Goal: Transaction & Acquisition: Purchase product/service

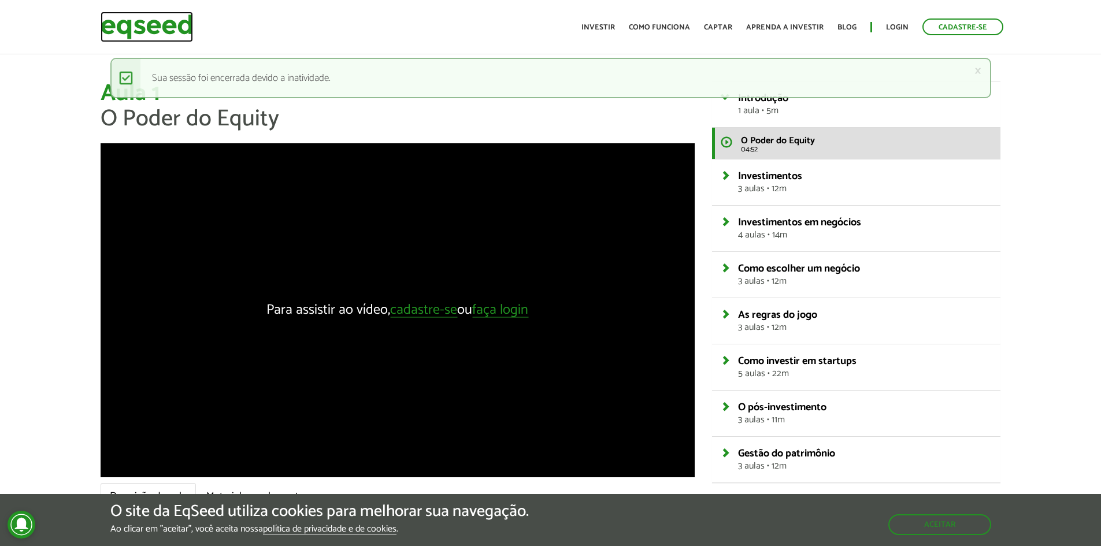
drag, startPoint x: 187, startPoint y: 19, endPoint x: 227, endPoint y: 27, distance: 40.1
click at [187, 19] on img at bounding box center [147, 27] width 92 height 31
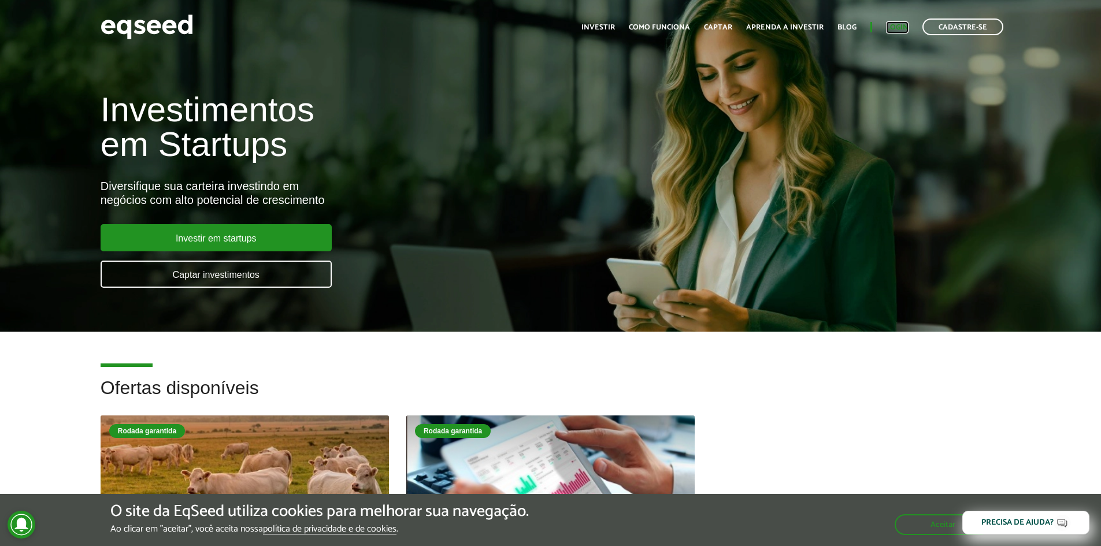
click at [894, 28] on link "Login" at bounding box center [897, 28] width 23 height 8
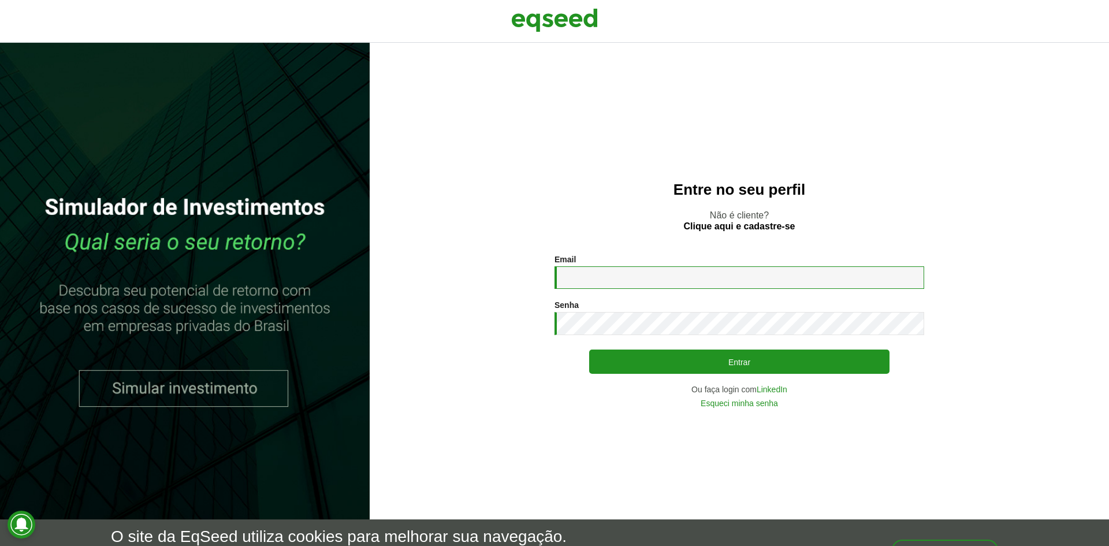
click at [600, 276] on input "Email *" at bounding box center [740, 277] width 370 height 23
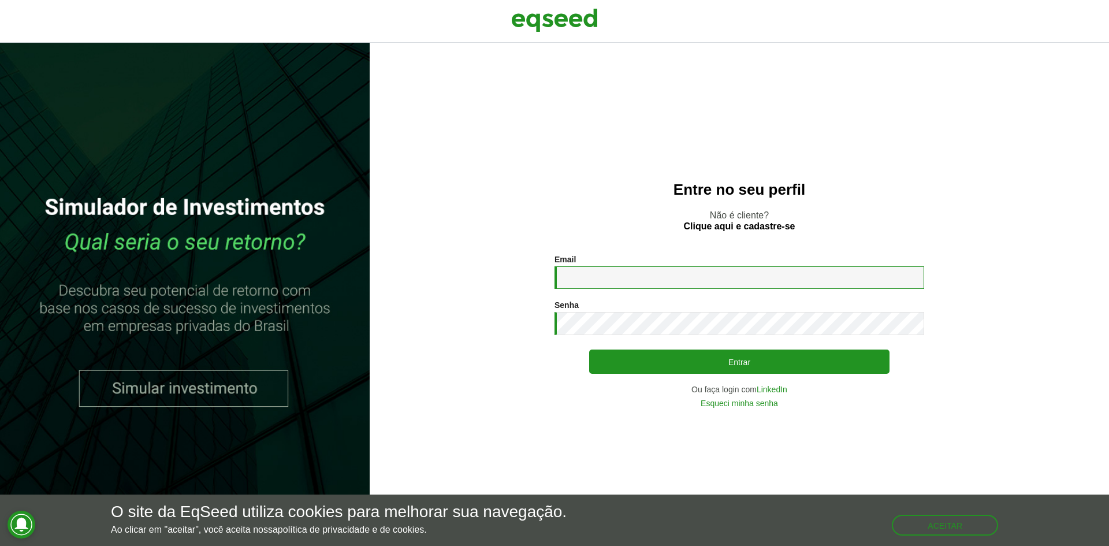
type input "**********"
click at [589, 350] on button "Entrar" at bounding box center [739, 362] width 300 height 24
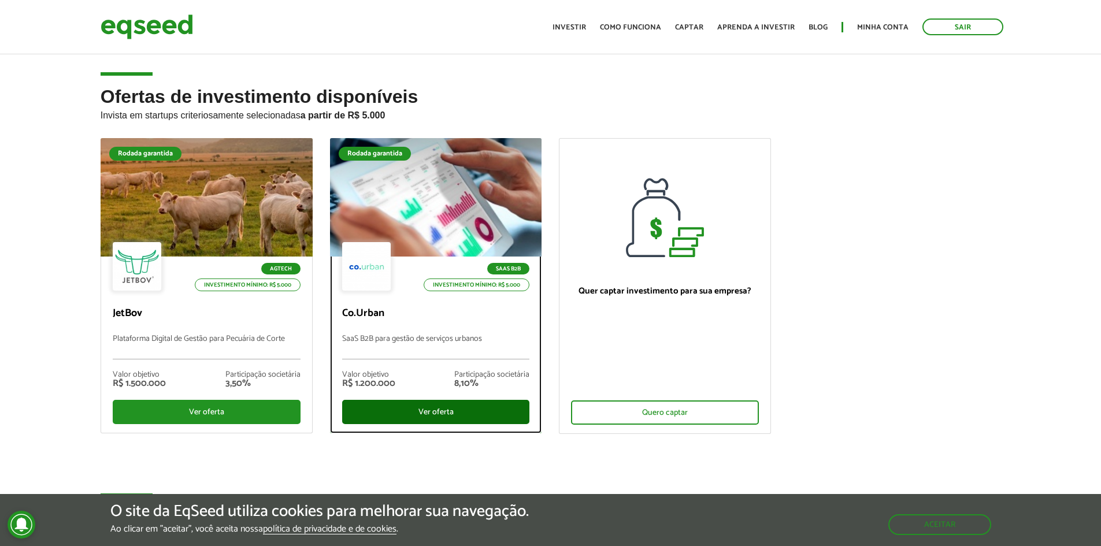
click at [424, 409] on div "Ver oferta" at bounding box center [436, 412] width 188 height 24
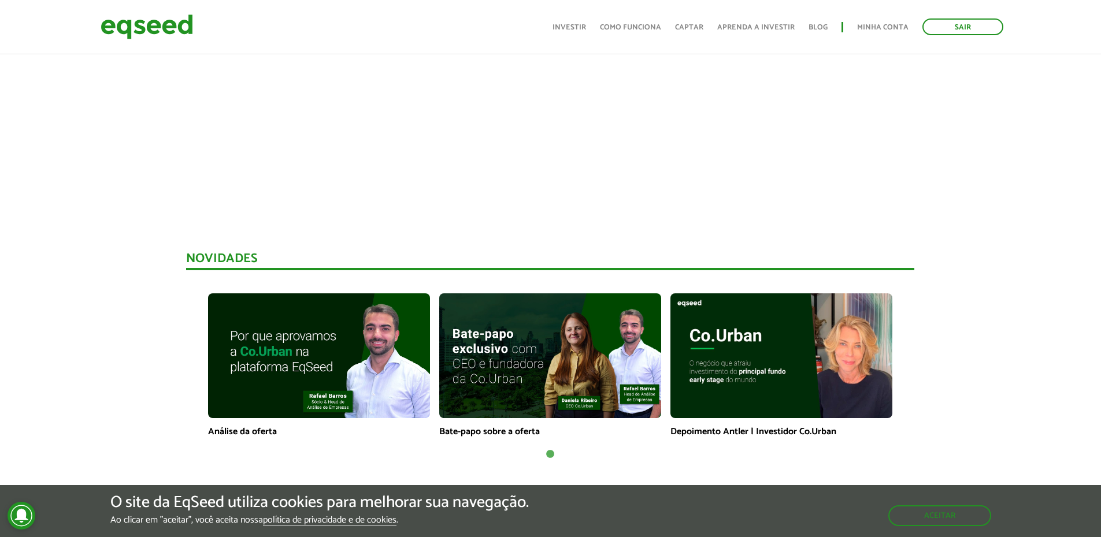
scroll to position [636, 0]
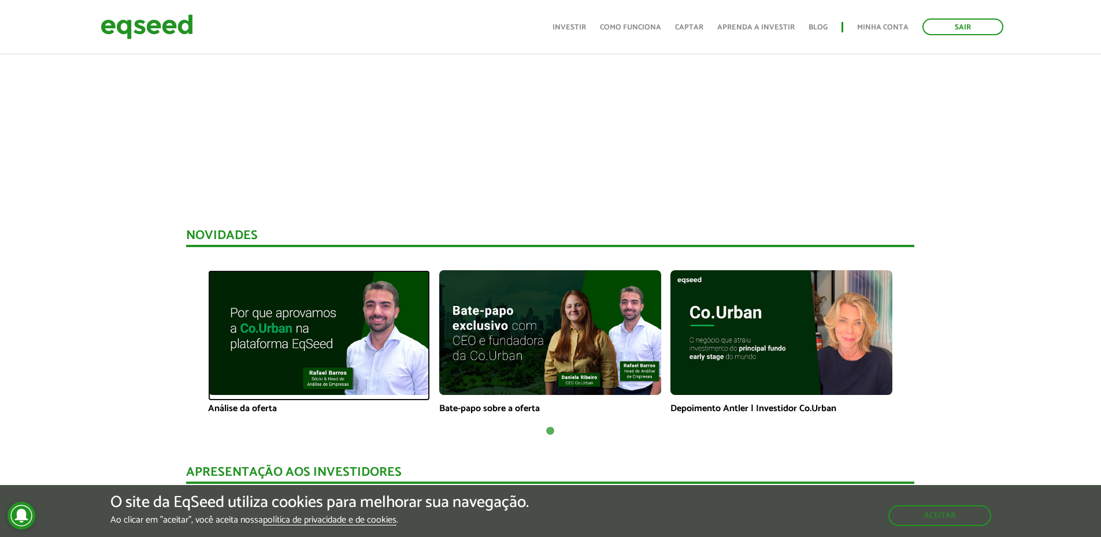
click at [297, 333] on img at bounding box center [319, 332] width 222 height 125
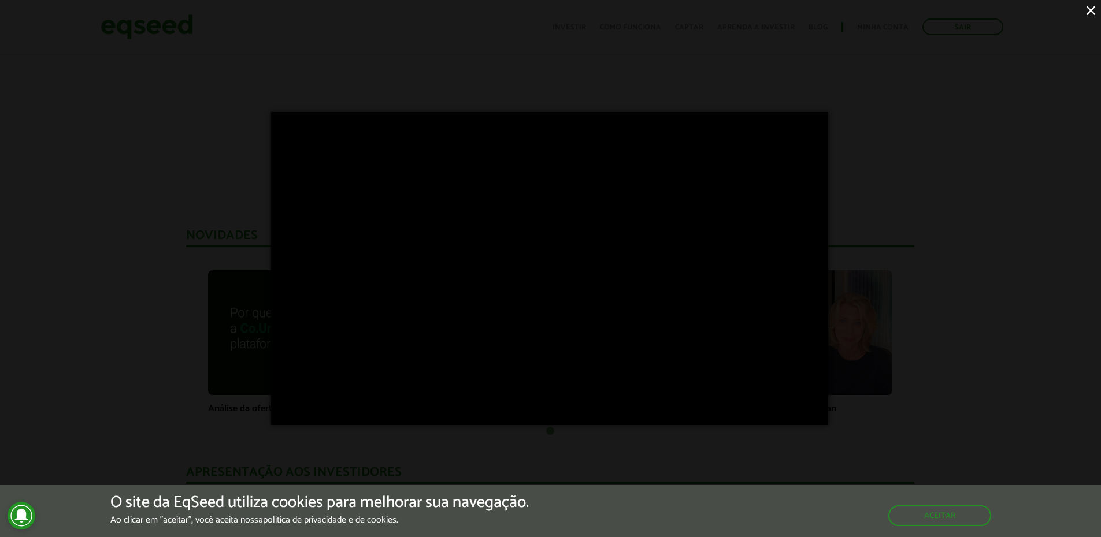
click at [223, 147] on div "×" at bounding box center [550, 268] width 1101 height 537
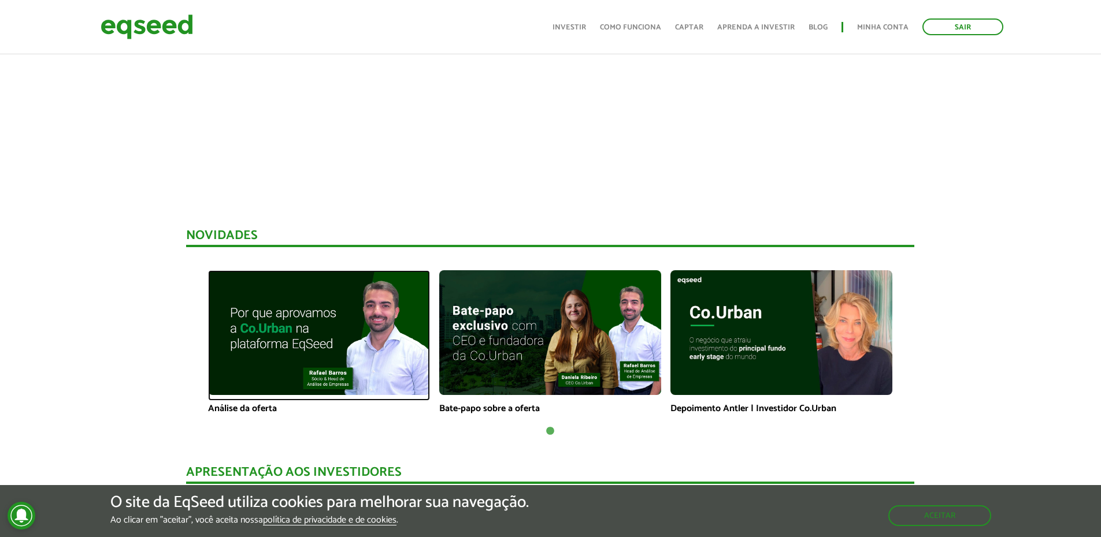
click at [296, 322] on img at bounding box center [319, 332] width 222 height 125
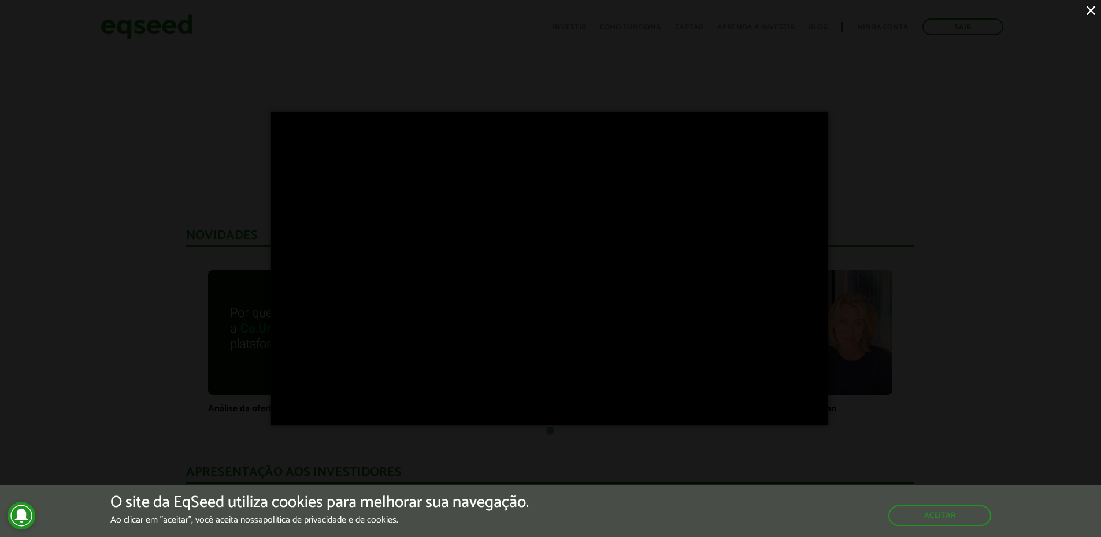
click at [139, 373] on div "×" at bounding box center [550, 268] width 1101 height 537
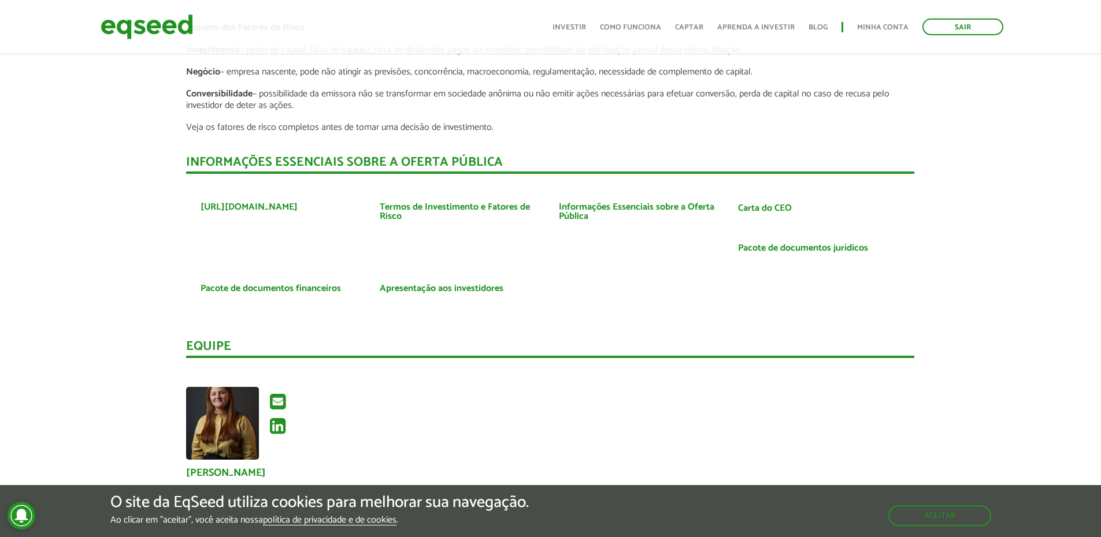
scroll to position [2196, 0]
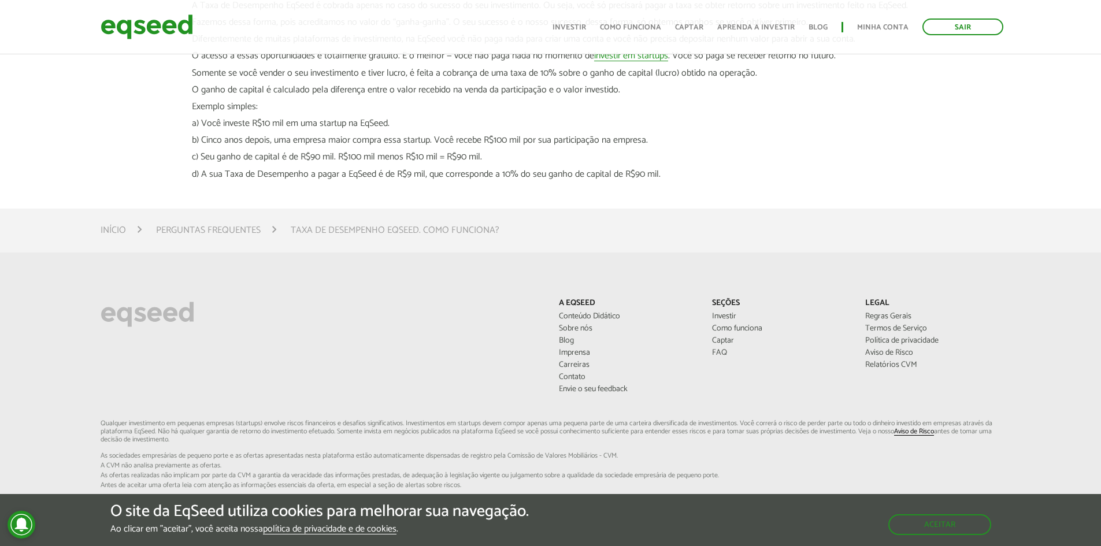
scroll to position [48, 0]
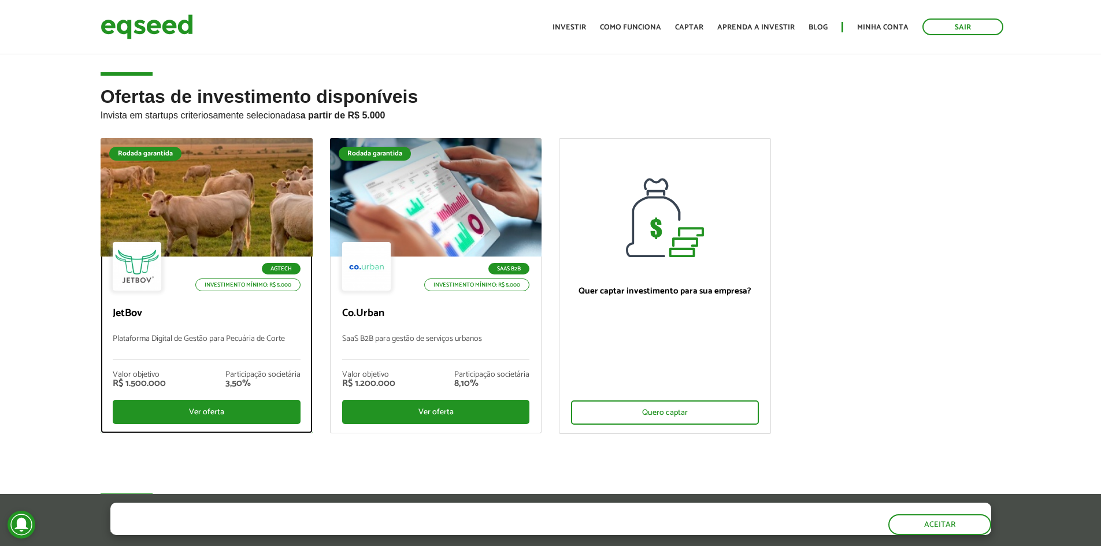
click at [142, 310] on p "JetBov" at bounding box center [207, 313] width 188 height 13
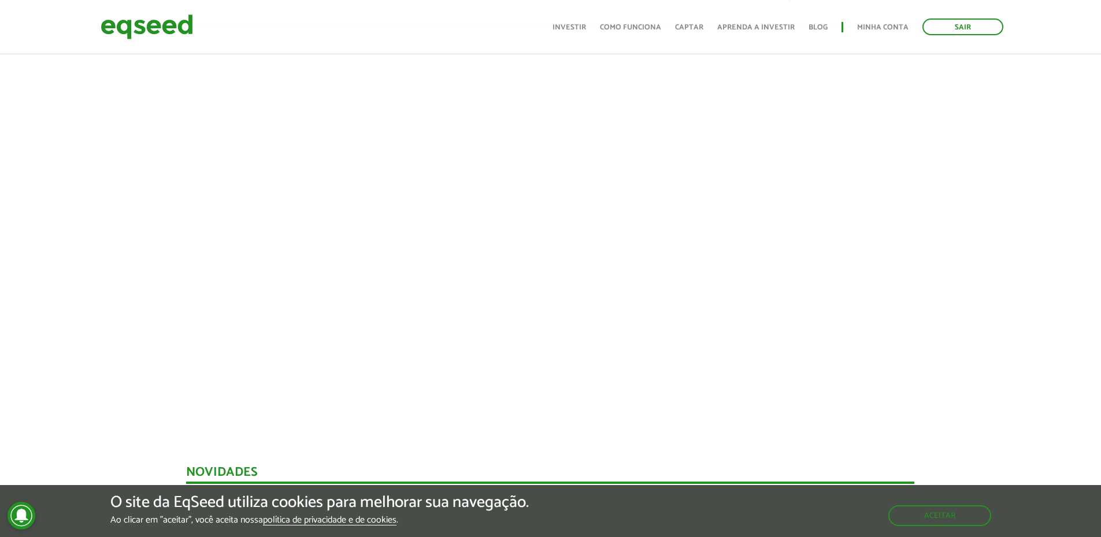
scroll to position [347, 0]
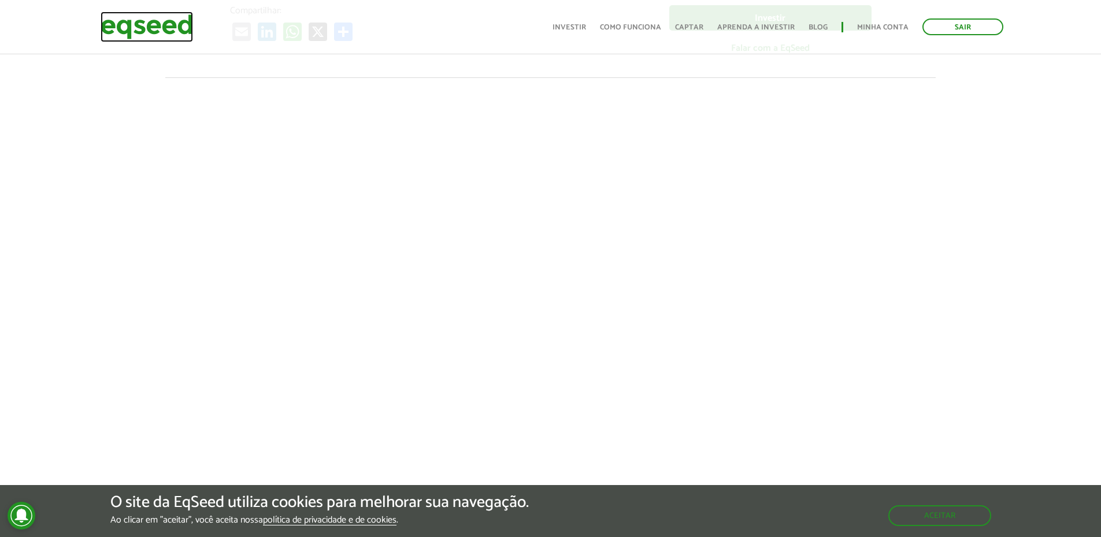
click at [170, 37] on img at bounding box center [147, 27] width 92 height 31
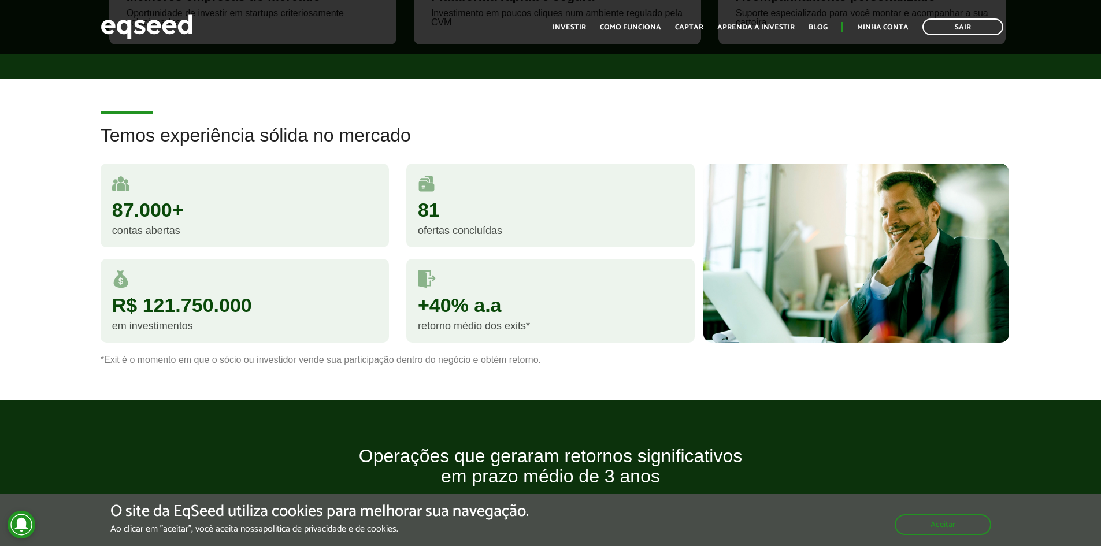
scroll to position [1040, 0]
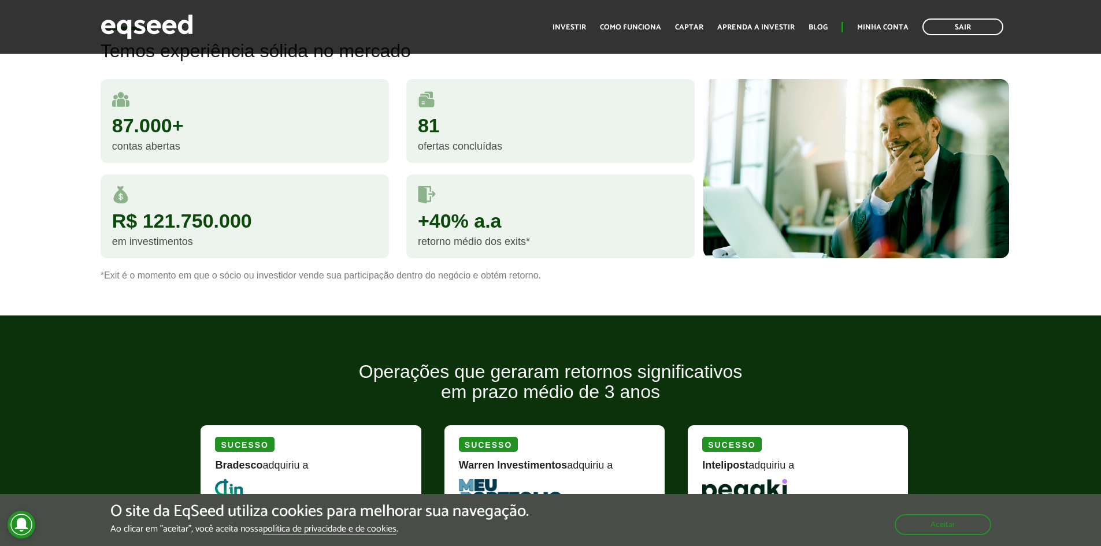
click at [444, 146] on div "ofertas concluídas" at bounding box center [550, 146] width 265 height 10
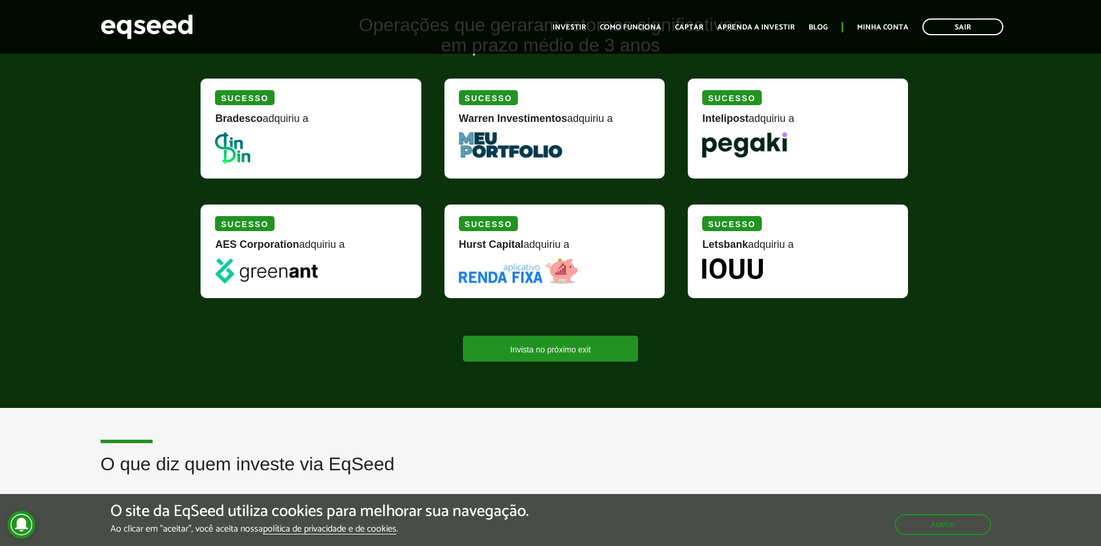
scroll to position [1329, 0]
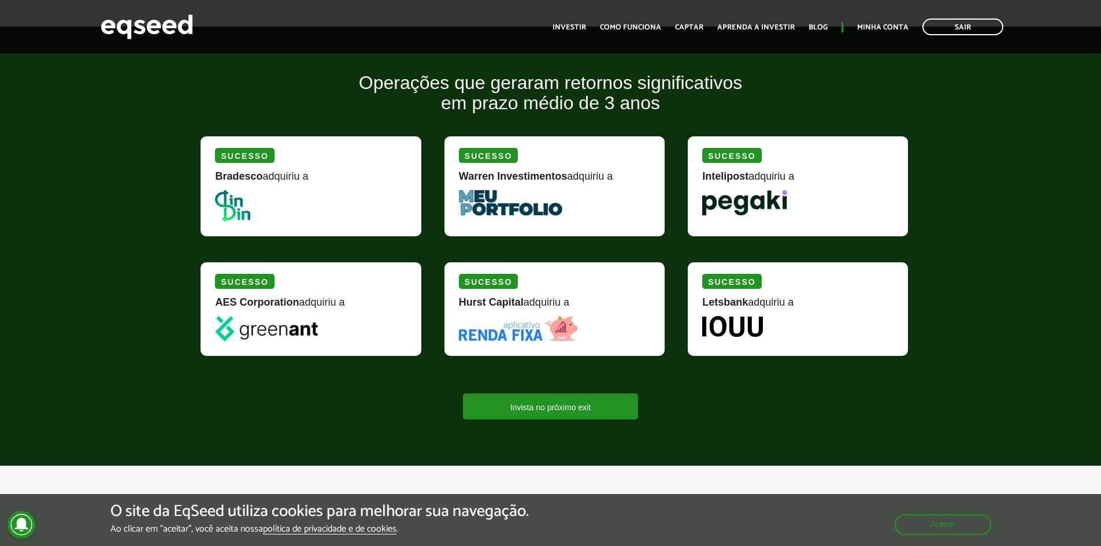
click at [251, 159] on div "Sucesso" at bounding box center [244, 155] width 59 height 15
click at [567, 411] on link "Invista no próximo exit" at bounding box center [550, 406] width 175 height 26
click at [245, 161] on div "Sucesso" at bounding box center [244, 155] width 59 height 15
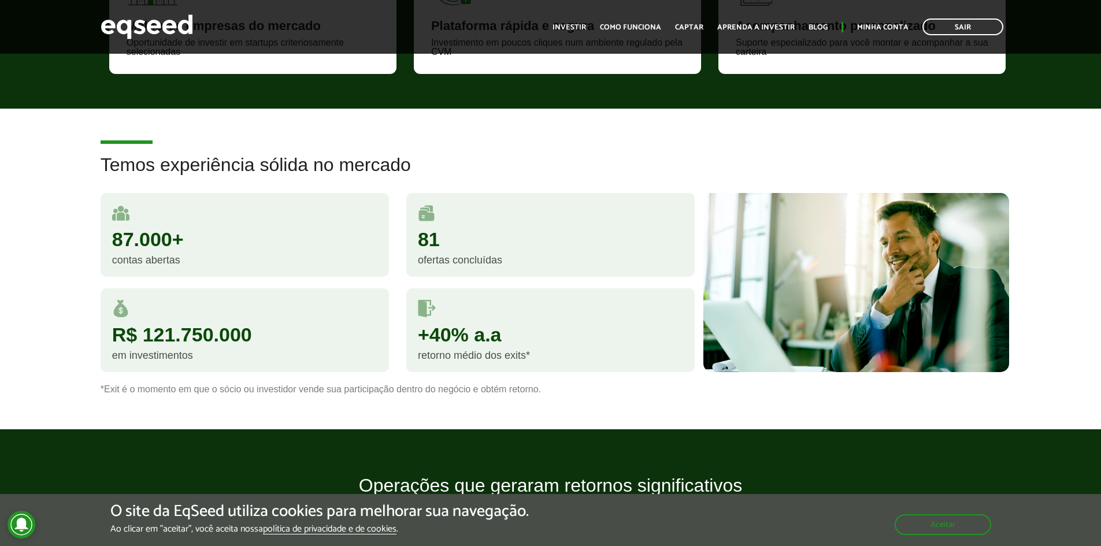
scroll to position [982, 0]
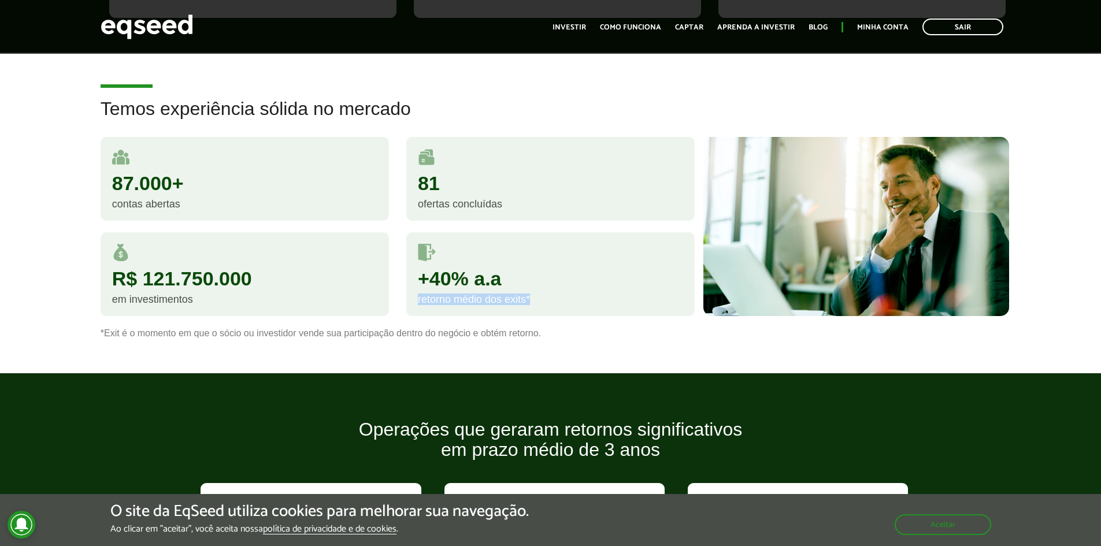
drag, startPoint x: 534, startPoint y: 296, endPoint x: 397, endPoint y: 318, distance: 138.7
click at [398, 318] on div "+40% a.a retorno médio dos exits*" at bounding box center [551, 279] width 306 height 95
click at [475, 281] on div "+40% a.a" at bounding box center [550, 279] width 265 height 20
drag, startPoint x: 470, startPoint y: 277, endPoint x: 358, endPoint y: 277, distance: 112.1
click at [358, 277] on div "87.000+ contas abertas 81 ofertas concluídas R$ 121.750.000 em investimentos +4…" at bounding box center [397, 232] width 611 height 191
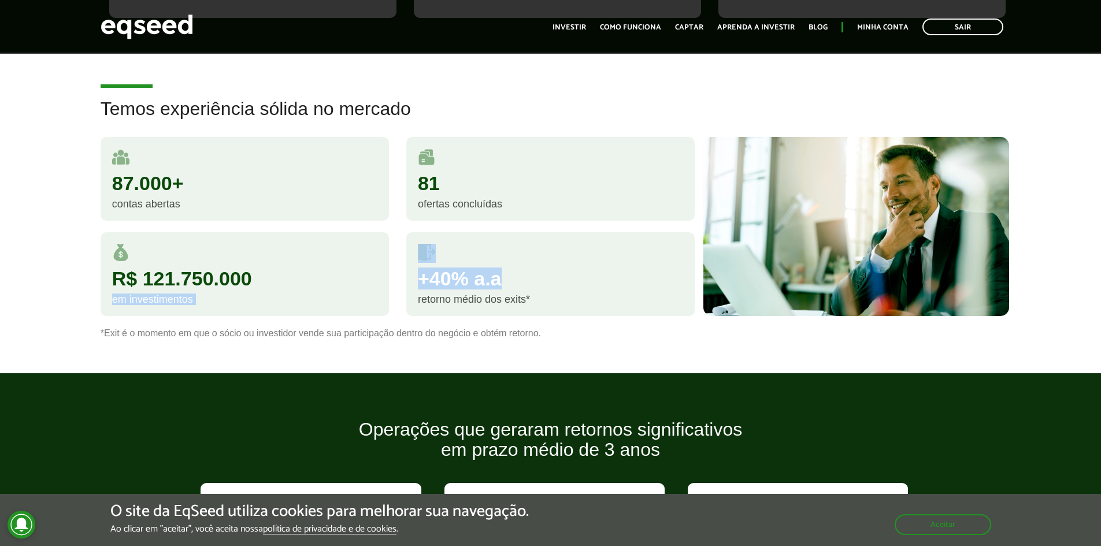
click at [427, 273] on div "+40% a.a" at bounding box center [550, 279] width 265 height 20
drag, startPoint x: 421, startPoint y: 277, endPoint x: 522, endPoint y: 277, distance: 100.5
click at [522, 277] on div "+40% a.a" at bounding box center [550, 279] width 265 height 20
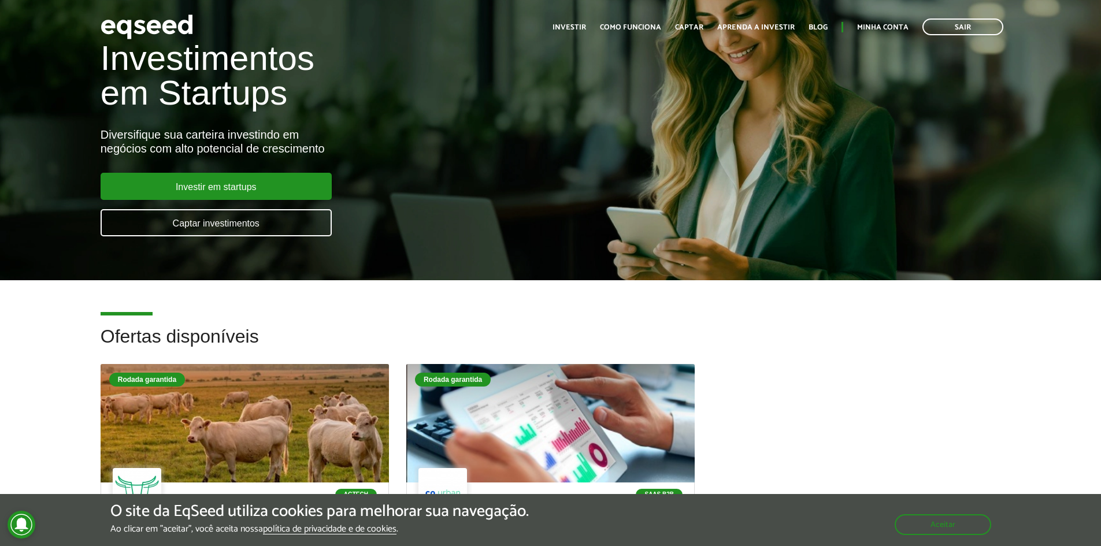
scroll to position [0, 0]
